Goal: Transaction & Acquisition: Purchase product/service

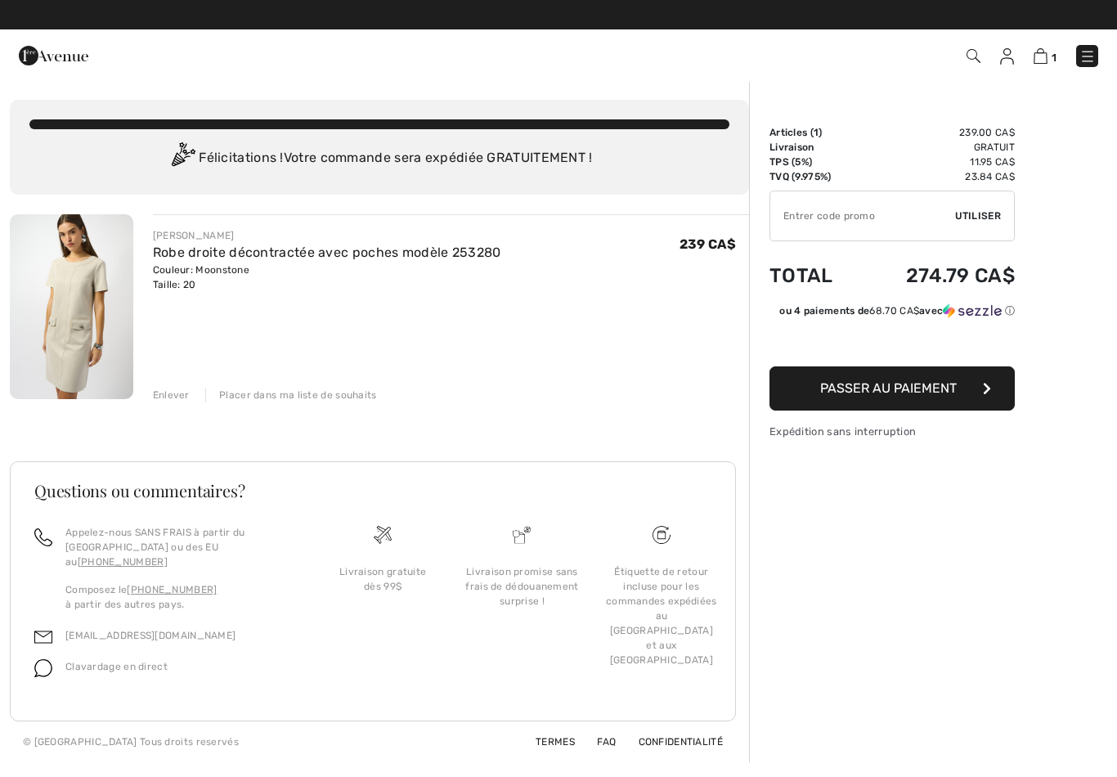
click at [971, 392] on button "Passer au paiement" at bounding box center [891, 388] width 245 height 44
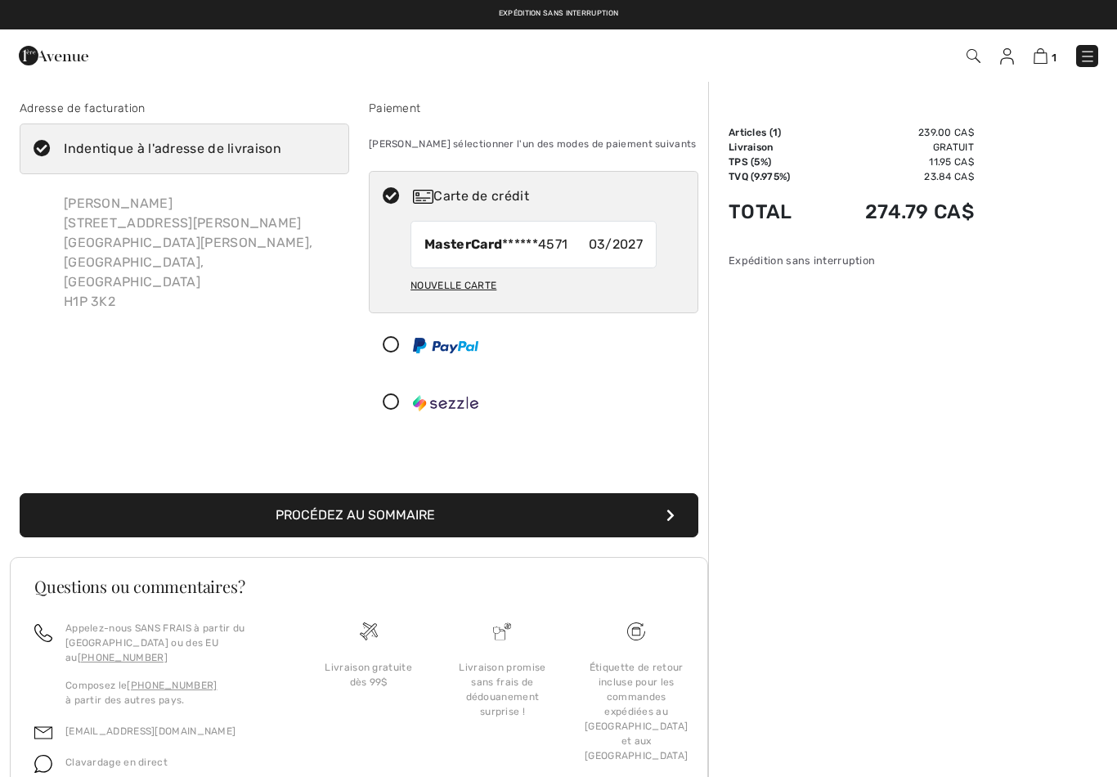
click at [52, 140] on label "Indentique à l'adresse de livraison" at bounding box center [185, 148] width 330 height 51
click at [281, 140] on input "Indentique à l'adresse de livraison" at bounding box center [286, 148] width 11 height 49
checkbox input "false"
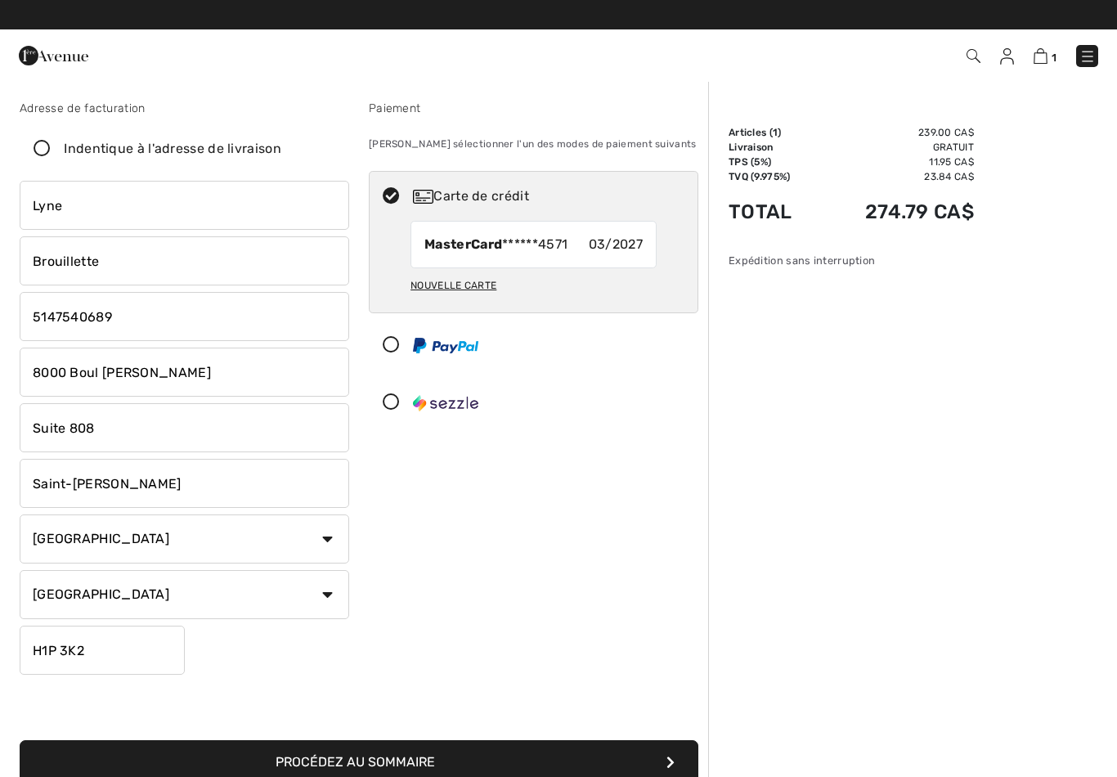
click at [204, 379] on input "8000 Boul Langelier" at bounding box center [185, 372] width 330 height 49
type input "8"
type input "141 rue Notre-Dame"
click at [107, 441] on input "Suite 808" at bounding box center [185, 427] width 330 height 49
type input "S"
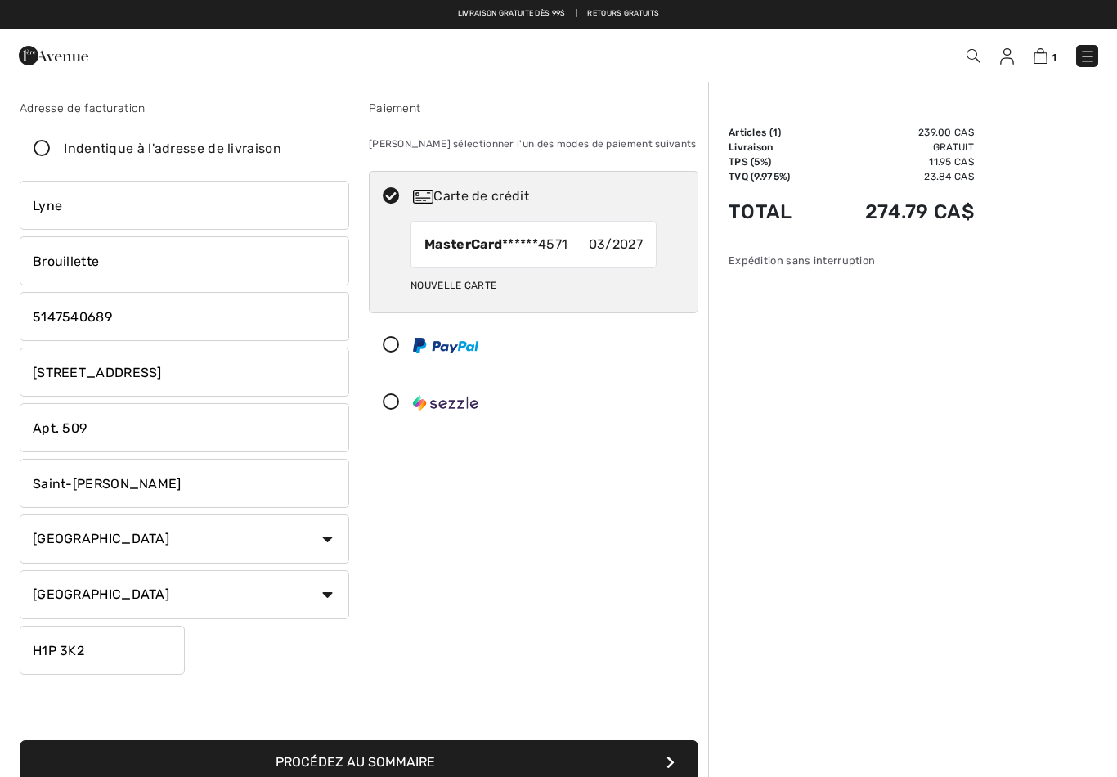
type input "Apt. 509"
click at [137, 473] on input "Saint-Leonard" at bounding box center [185, 483] width 330 height 49
click at [145, 489] on input "Saint-Leonard" at bounding box center [185, 483] width 330 height 49
type input "S"
type input "Repentigny"
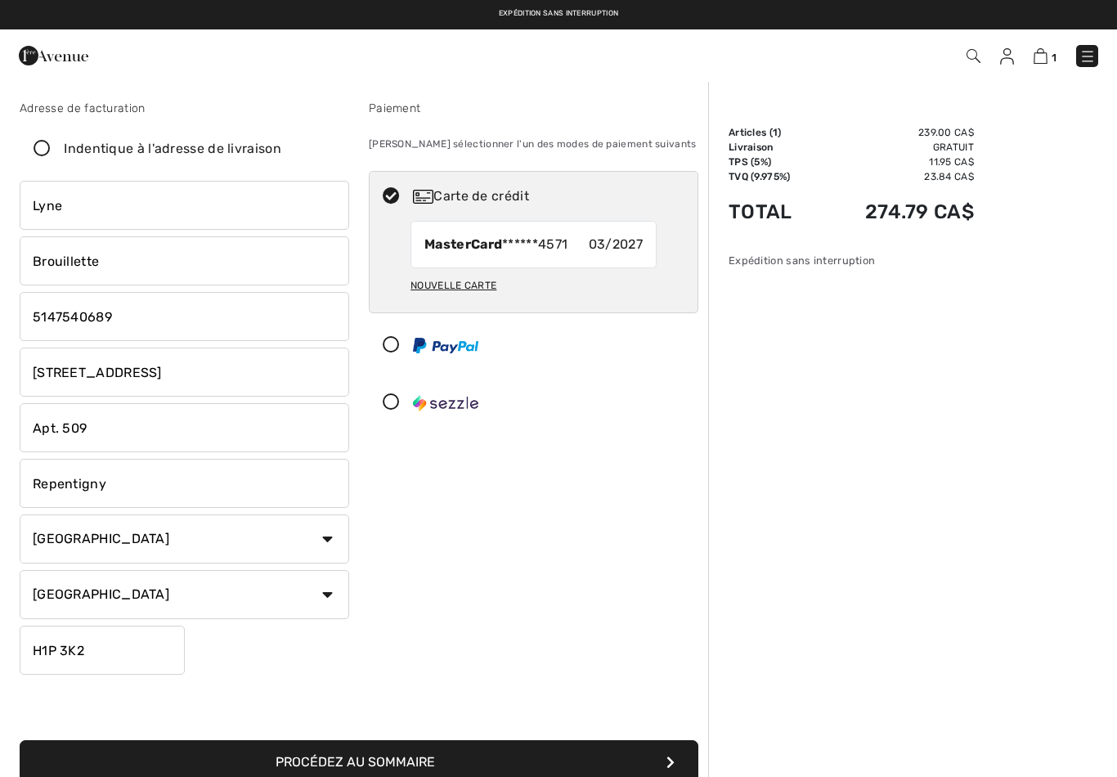
click at [100, 652] on input "H1P 3K2" at bounding box center [102, 650] width 165 height 49
type input "H"
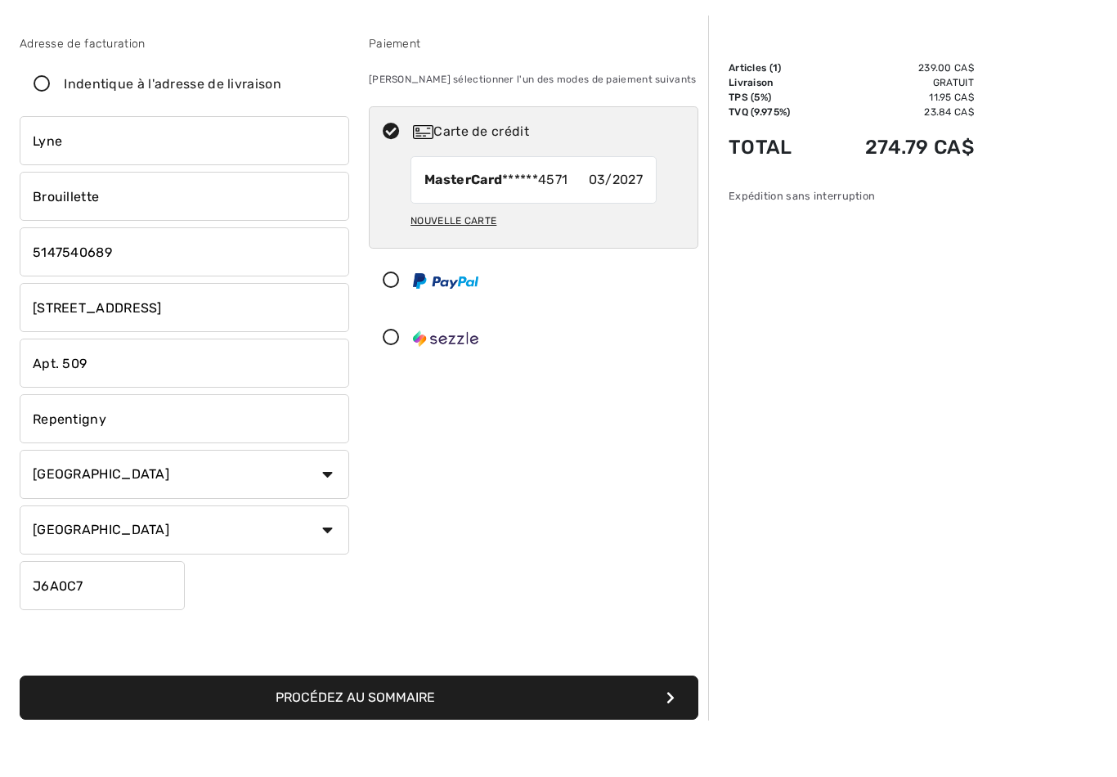
scroll to position [11, 0]
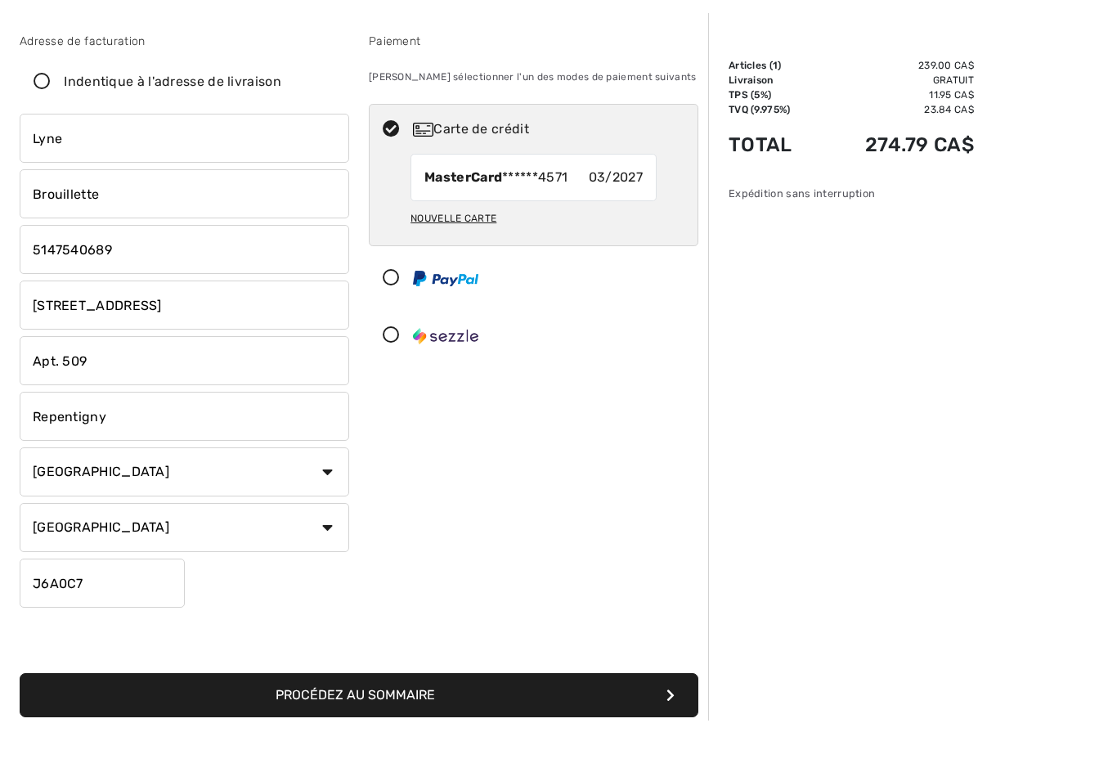
type input "J6A0C7"
click at [589, 729] on button "Procédez au sommaire" at bounding box center [359, 751] width 679 height 44
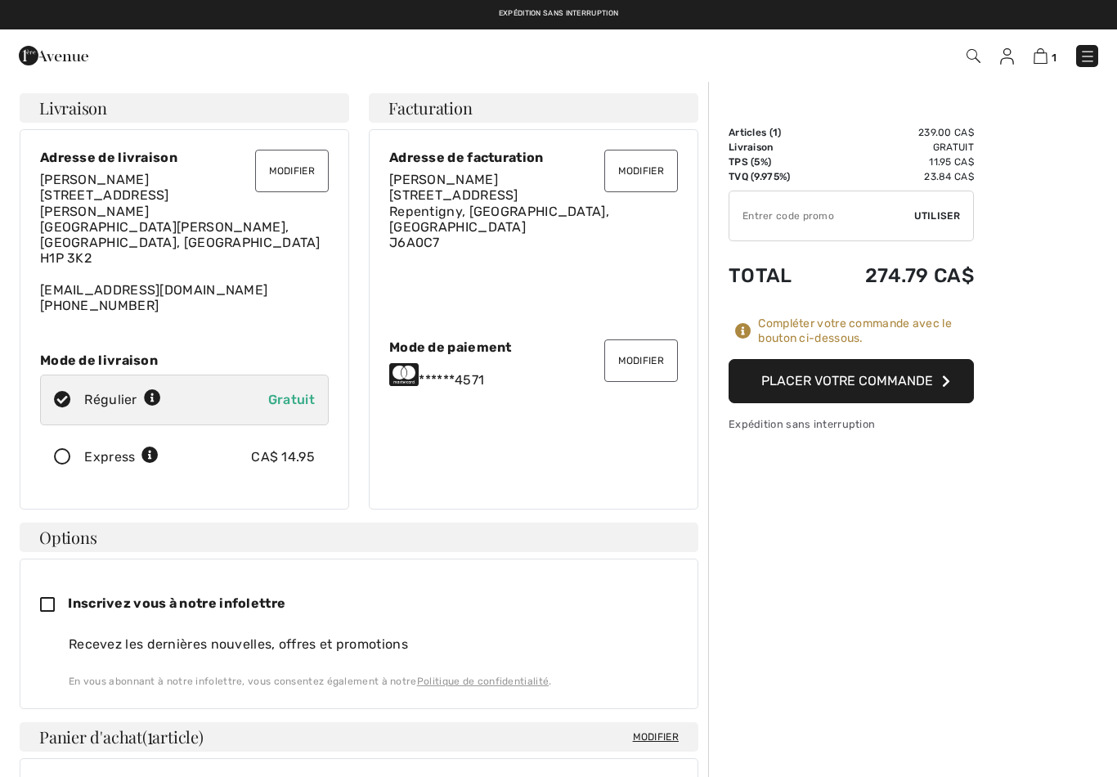
click at [299, 177] on button "Modifier" at bounding box center [292, 171] width 74 height 43
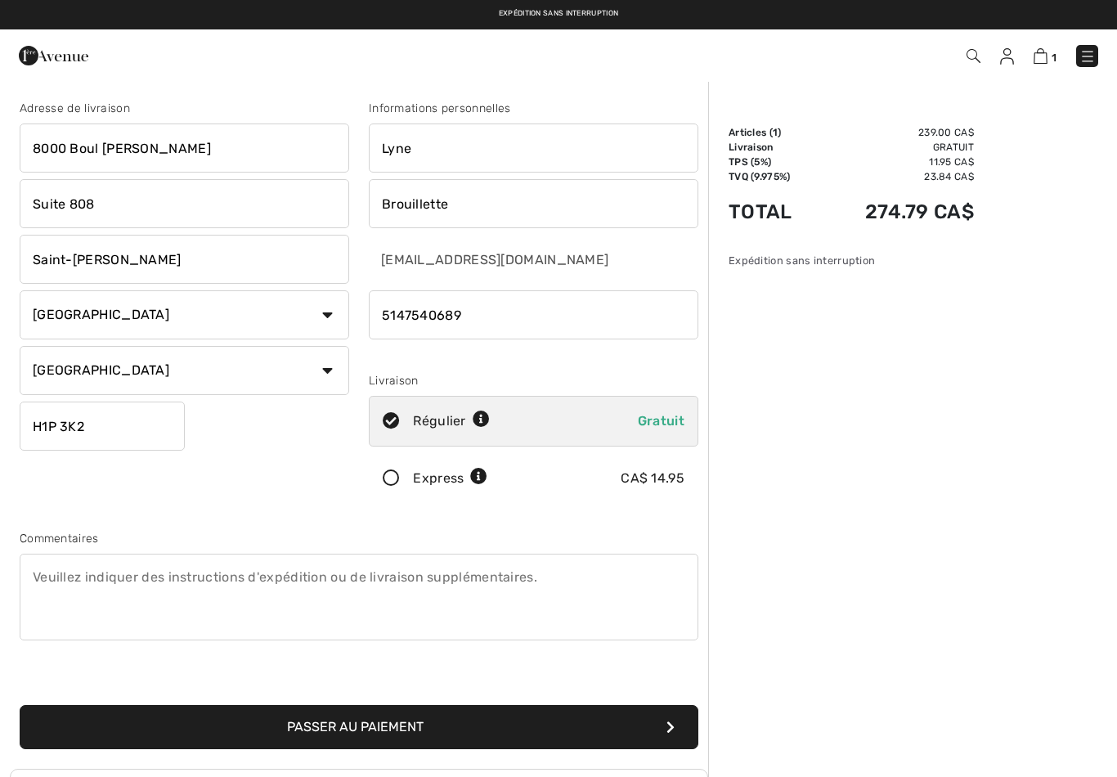
click at [189, 143] on input "8000 Boul Langelier" at bounding box center [185, 147] width 330 height 49
type input "8"
type input "141 rue Notre-Dame"
click at [128, 199] on input "Suite 808" at bounding box center [185, 203] width 330 height 49
type input "S"
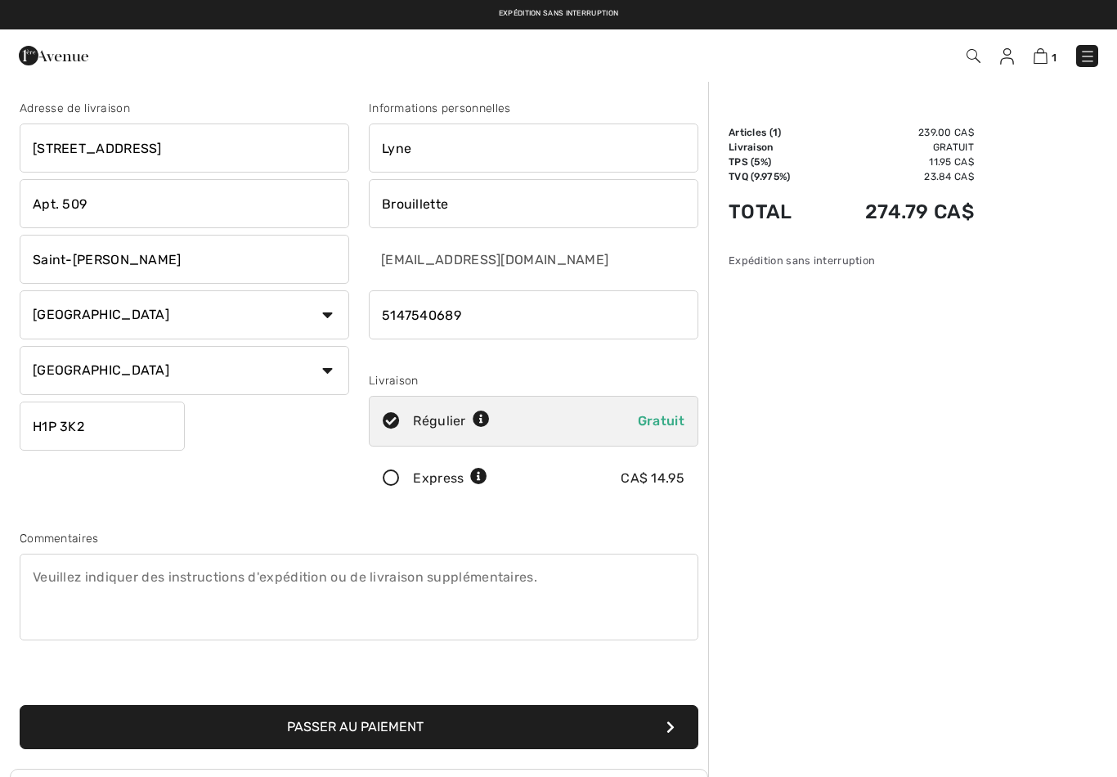
type input "Apt. 509"
click at [142, 259] on input "Saint-Leonard" at bounding box center [185, 259] width 330 height 49
type input "S"
type input "Repentigny"
click at [117, 428] on input "H1P 3K2" at bounding box center [102, 425] width 165 height 49
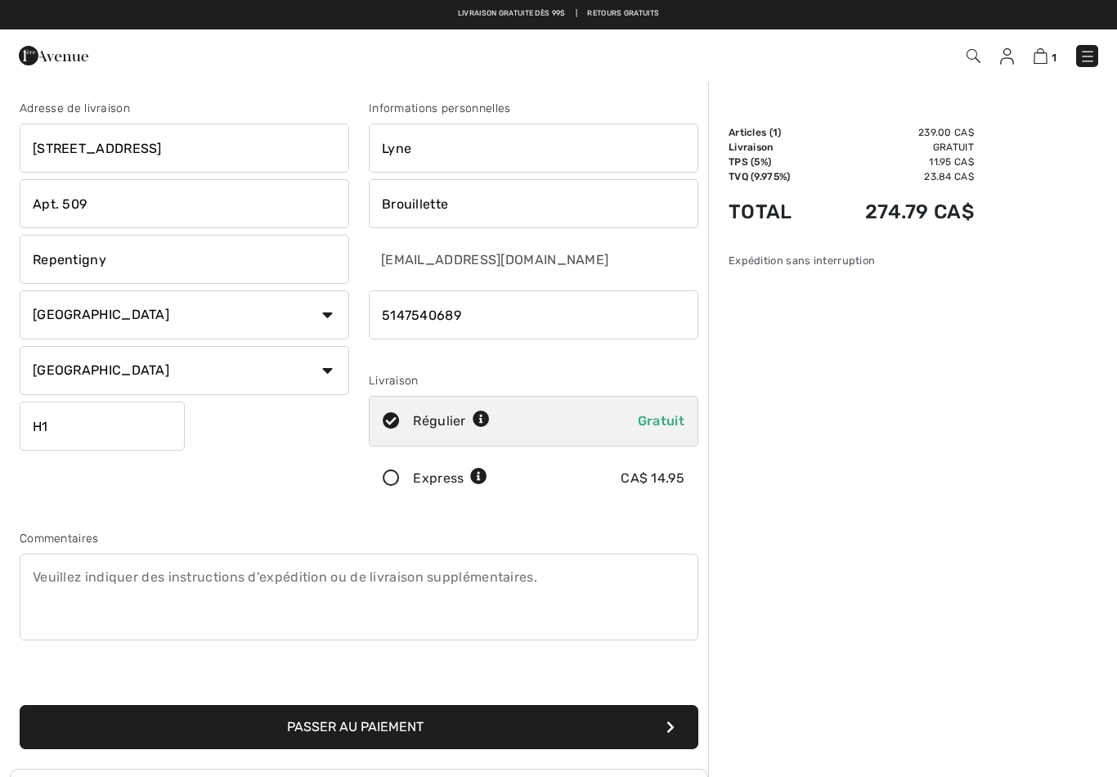
type input "H"
type input "J6A0C7"
click at [406, 481] on icon at bounding box center [391, 478] width 43 height 17
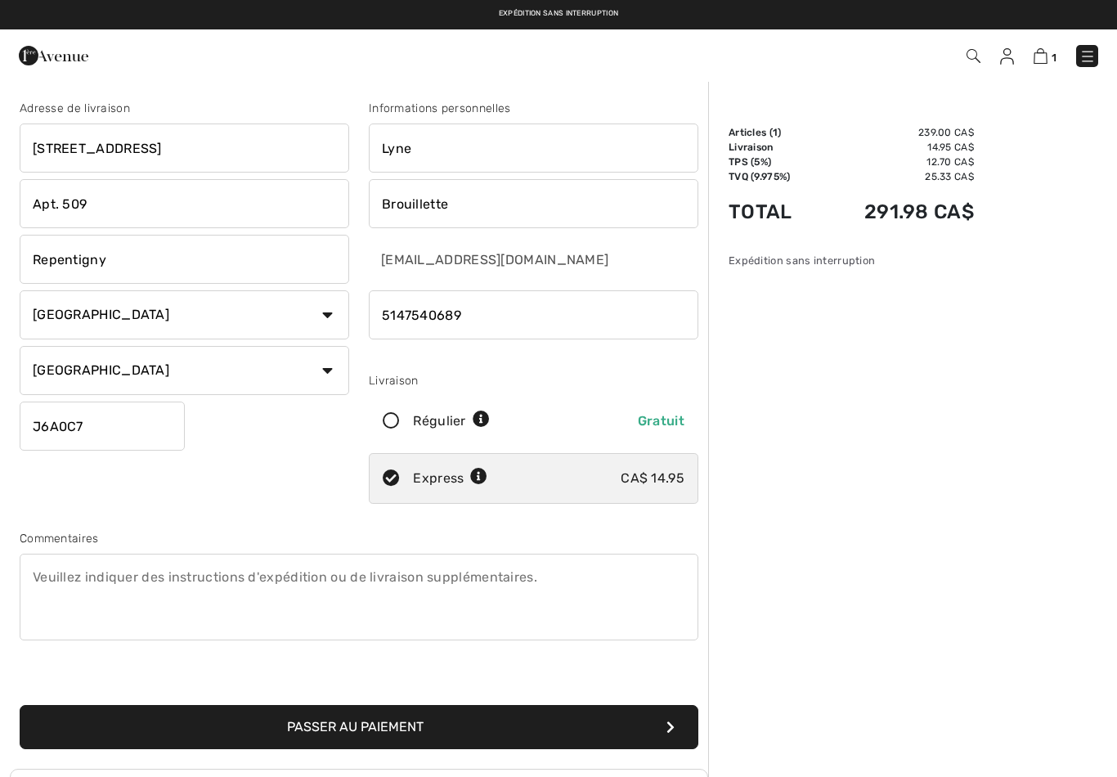
click at [561, 724] on button "Passer au paiement" at bounding box center [359, 727] width 679 height 44
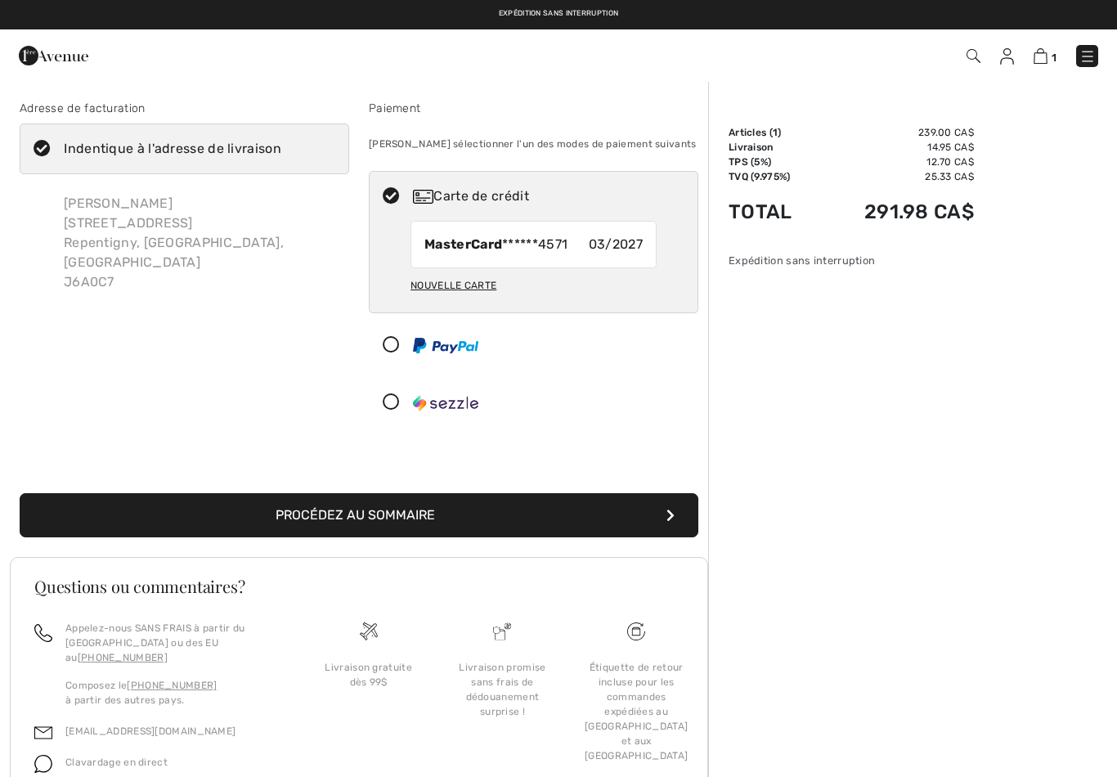
click at [569, 525] on button "Procédez au sommaire" at bounding box center [359, 515] width 679 height 44
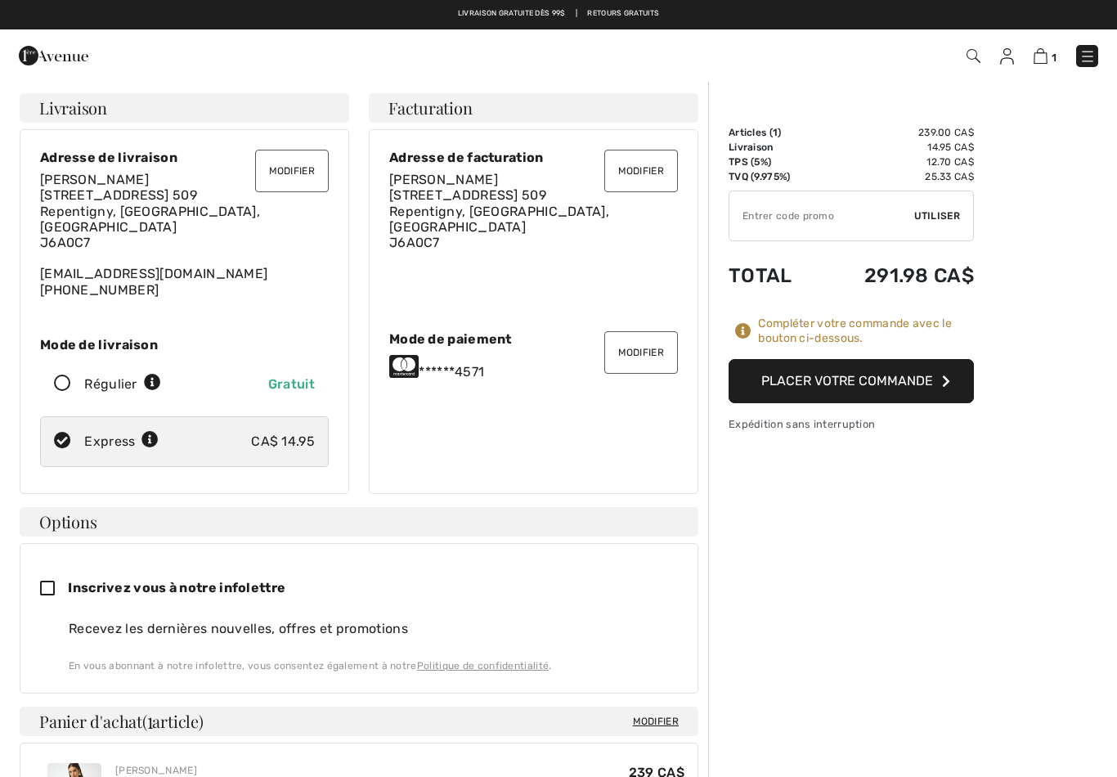
click at [909, 388] on button "Placer votre commande" at bounding box center [851, 381] width 245 height 44
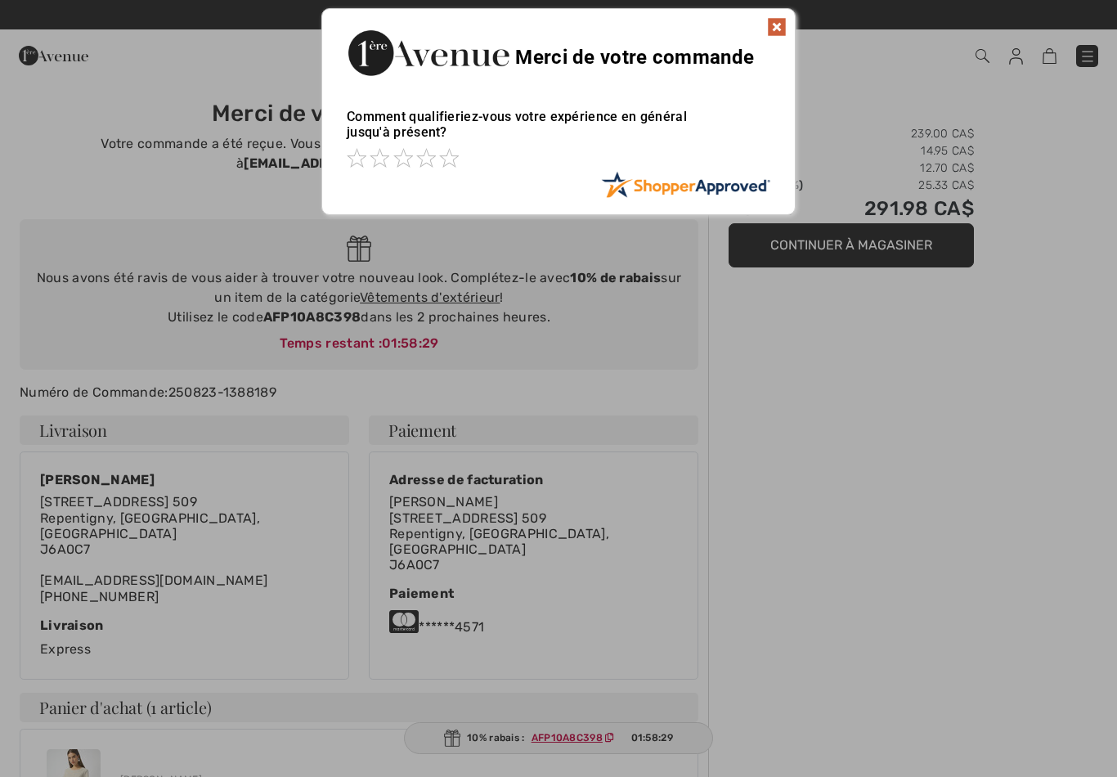
click at [783, 34] on img at bounding box center [777, 27] width 20 height 20
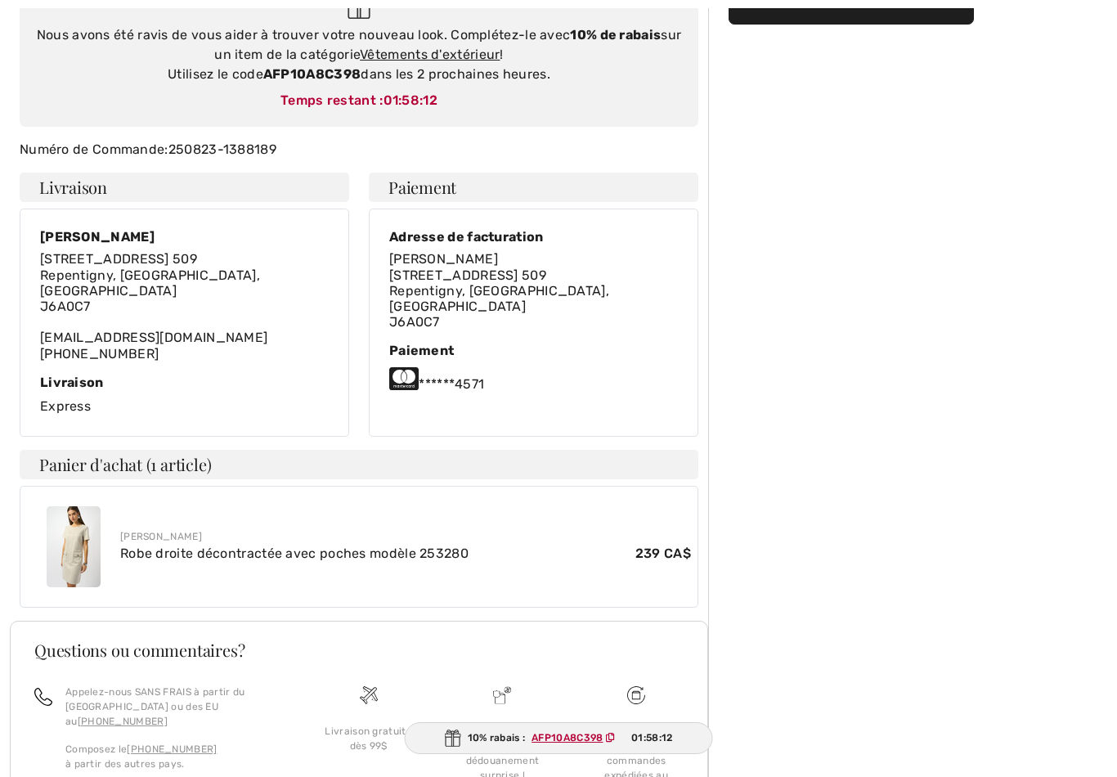
scroll to position [252, 0]
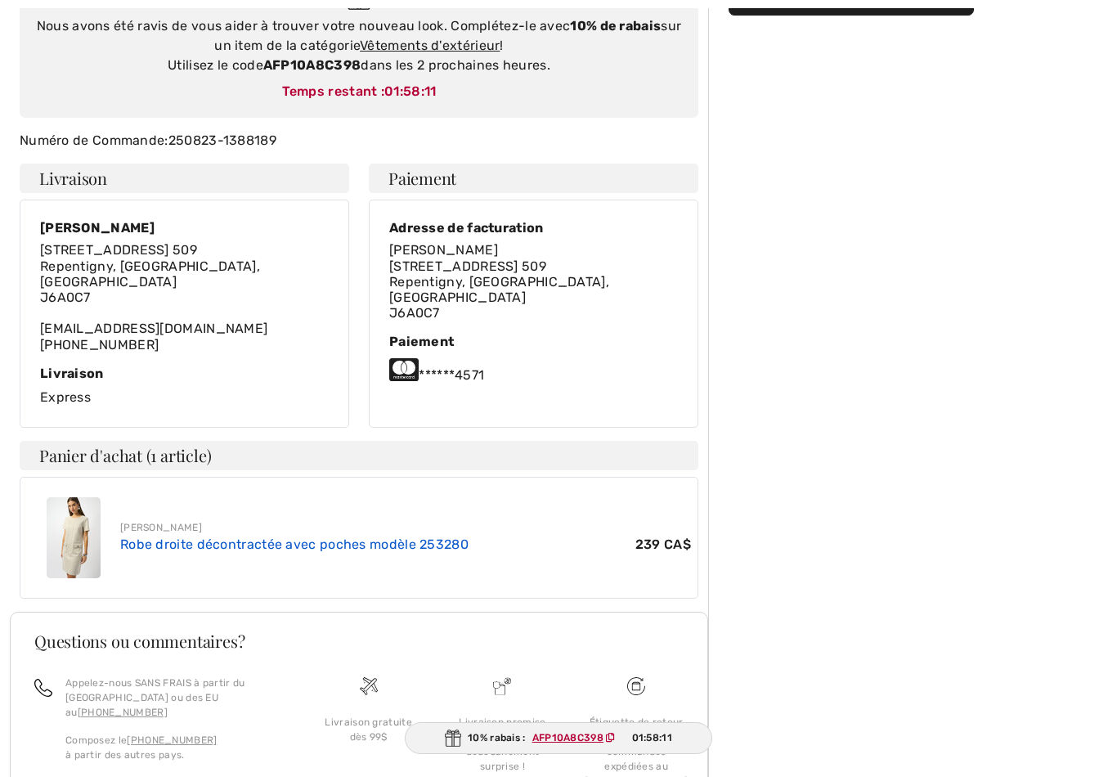
click at [138, 536] on link "Robe droite décontractée avec poches modèle 253280" at bounding box center [294, 544] width 348 height 16
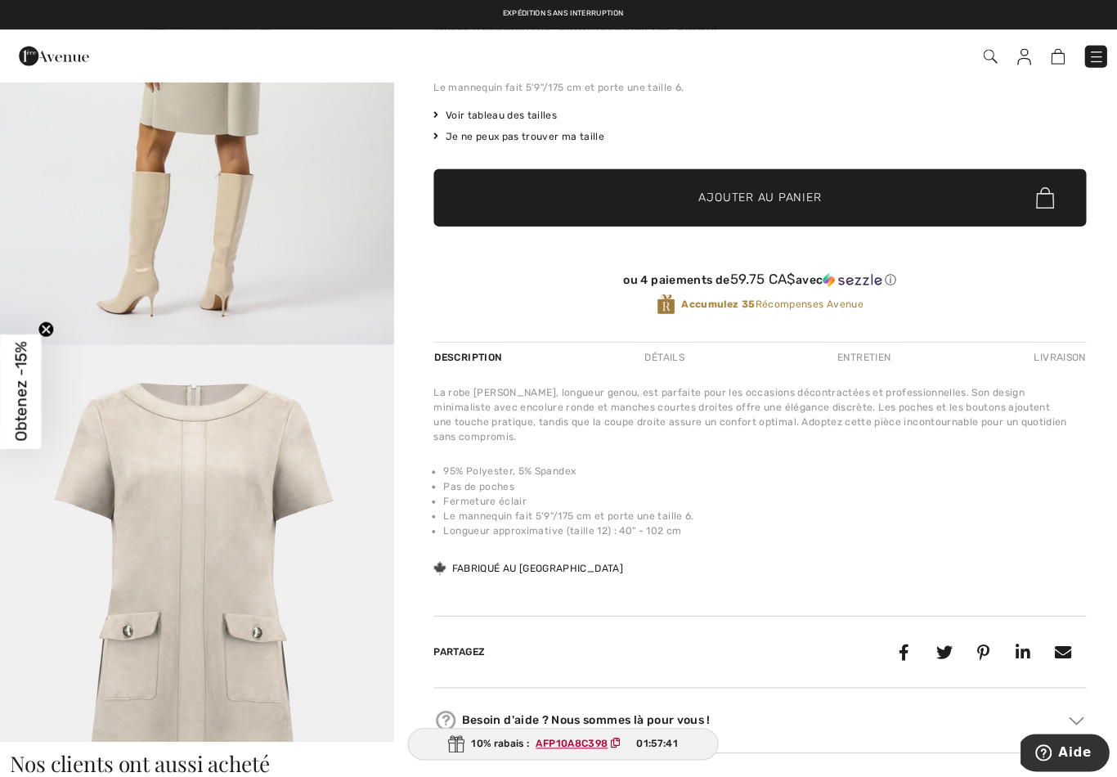
scroll to position [1809, 0]
